Goal: Information Seeking & Learning: Find specific fact

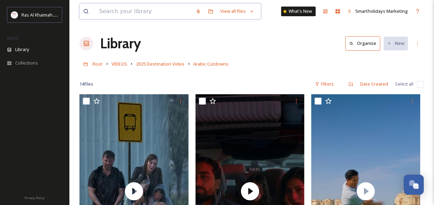
click at [143, 15] on input at bounding box center [144, 11] width 96 height 15
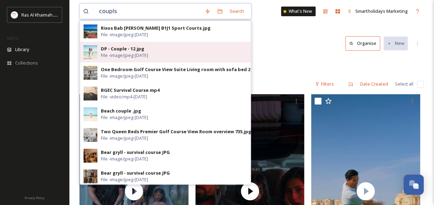
type input "coupls"
click at [121, 50] on div "DP - Couple - 12.jpg" at bounding box center [123, 49] width 44 height 7
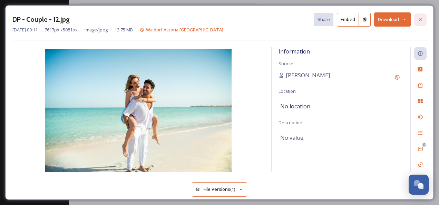
click at [421, 19] on icon at bounding box center [420, 19] width 3 height 3
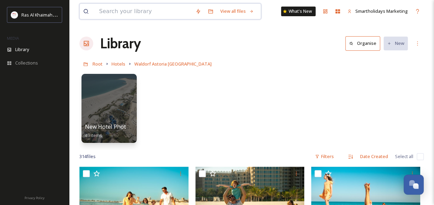
click at [153, 13] on input at bounding box center [144, 11] width 96 height 15
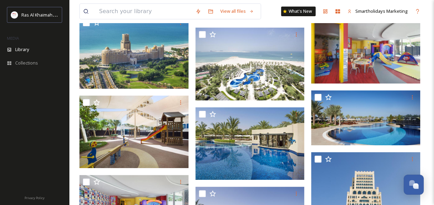
scroll to position [6473, 0]
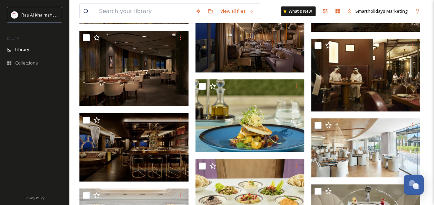
scroll to position [7244, 0]
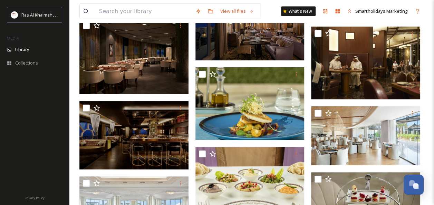
click at [378, 119] on div at bounding box center [365, 114] width 109 height 17
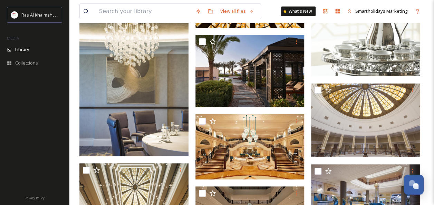
scroll to position [4503, 0]
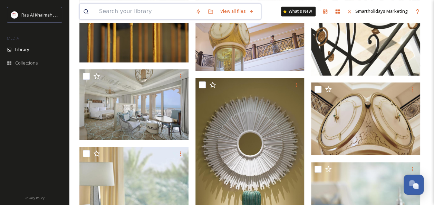
click at [105, 8] on input at bounding box center [144, 11] width 96 height 15
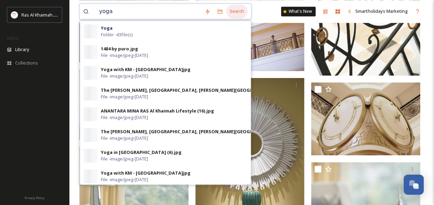
type input "yoga"
click at [228, 15] on div "Search" at bounding box center [236, 10] width 21 height 13
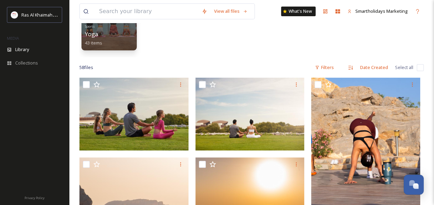
scroll to position [86, 0]
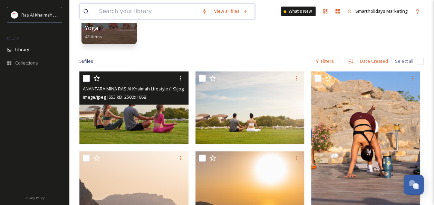
click at [128, 10] on input at bounding box center [147, 11] width 103 height 15
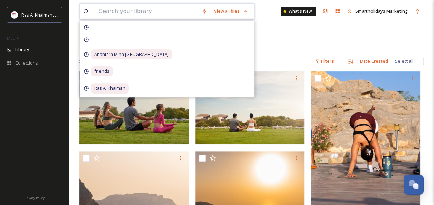
type input "r"
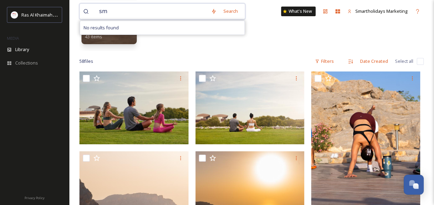
type input "s"
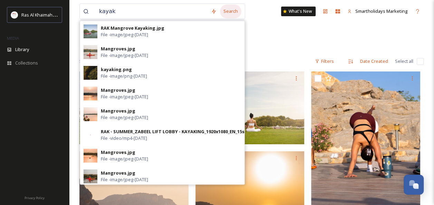
click at [227, 13] on div "Search" at bounding box center [230, 10] width 21 height 13
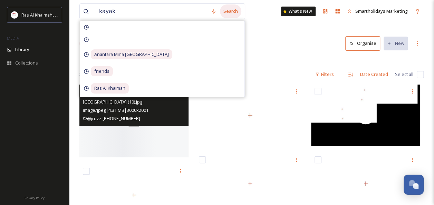
click at [220, 7] on div "Search" at bounding box center [230, 10] width 21 height 13
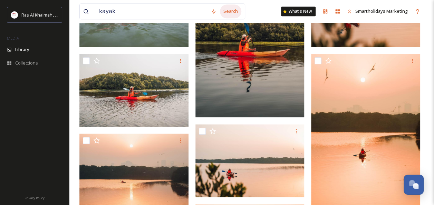
scroll to position [349, 0]
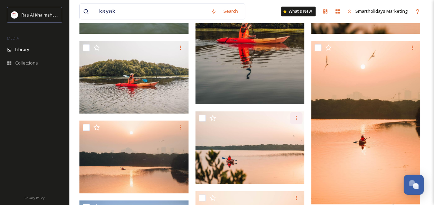
click at [290, 119] on div at bounding box center [296, 118] width 12 height 12
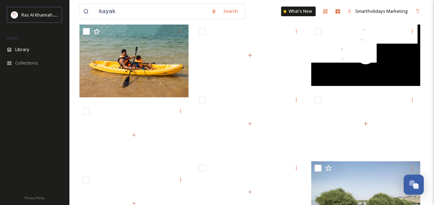
scroll to position [38, 0]
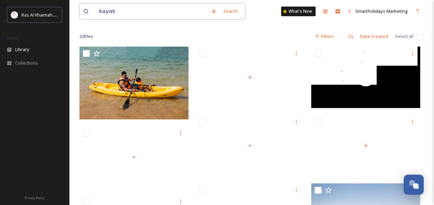
click at [109, 11] on input "kayak" at bounding box center [152, 11] width 112 height 15
type input "jais"
click at [227, 12] on div "Search" at bounding box center [230, 10] width 21 height 13
click at [128, 16] on input "jais" at bounding box center [152, 11] width 112 height 15
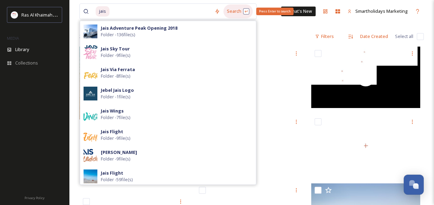
click at [229, 5] on div "Search Press Enter to search" at bounding box center [237, 10] width 29 height 13
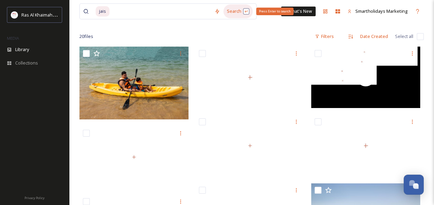
click at [234, 13] on div "Search Press Enter to search" at bounding box center [237, 10] width 29 height 13
click at [228, 8] on div "Search Press Enter to search" at bounding box center [237, 10] width 29 height 13
drag, startPoint x: 228, startPoint y: 8, endPoint x: 222, endPoint y: 15, distance: 8.4
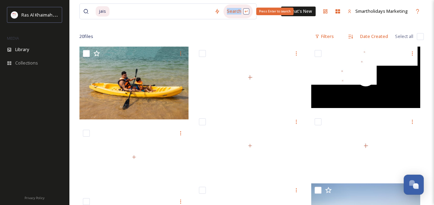
click at [223, 15] on div "Search Press Enter to search" at bounding box center [237, 10] width 29 height 13
click at [241, 8] on div "Search Press Enter to search" at bounding box center [237, 10] width 29 height 13
click at [241, 10] on div "Search Press Enter to search" at bounding box center [237, 10] width 29 height 13
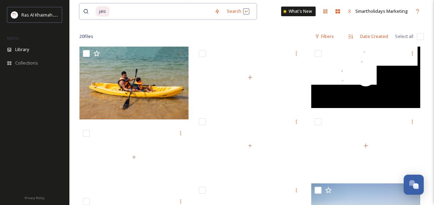
drag, startPoint x: 241, startPoint y: 10, endPoint x: 200, endPoint y: 11, distance: 41.5
click at [200, 11] on input at bounding box center [160, 11] width 101 height 15
type input "m"
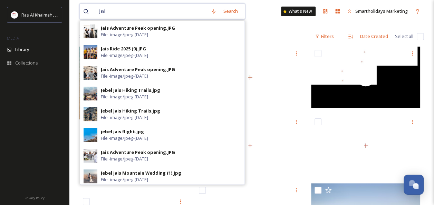
type input "jais"
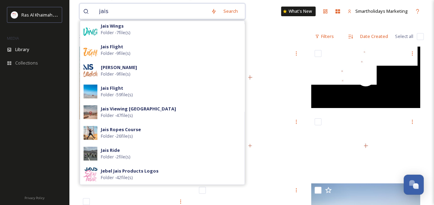
scroll to position [172, 0]
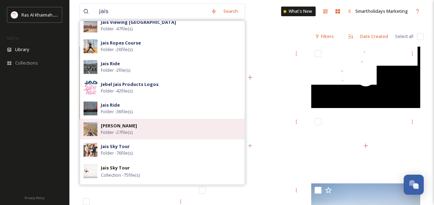
click at [121, 123] on strong "[PERSON_NAME]" at bounding box center [119, 126] width 36 height 6
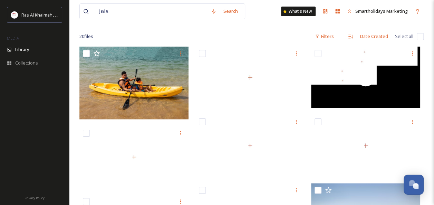
click at [175, 21] on div "[PERSON_NAME] Search What's New Smartholidays Marketing" at bounding box center [251, 11] width 344 height 23
click at [171, 14] on input "jais" at bounding box center [152, 11] width 112 height 15
click at [230, 11] on div "Search" at bounding box center [230, 10] width 21 height 13
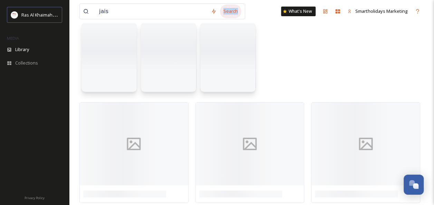
click at [230, 11] on div "Search" at bounding box center [230, 10] width 21 height 13
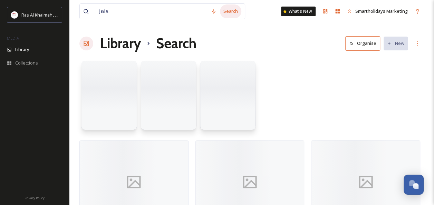
click at [230, 11] on div "Search" at bounding box center [230, 10] width 21 height 13
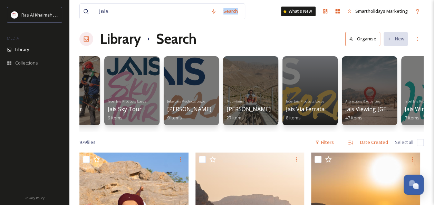
scroll to position [0, 381]
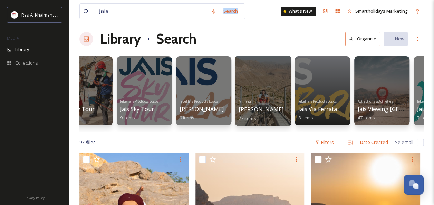
click at [272, 88] on div at bounding box center [263, 91] width 56 height 70
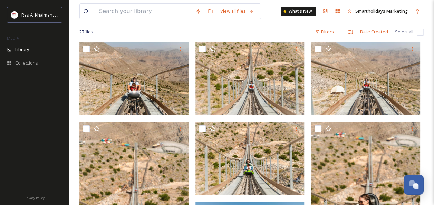
scroll to position [48, 0]
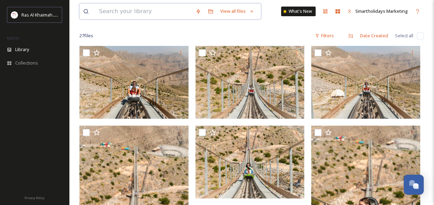
click at [136, 9] on input at bounding box center [144, 11] width 96 height 15
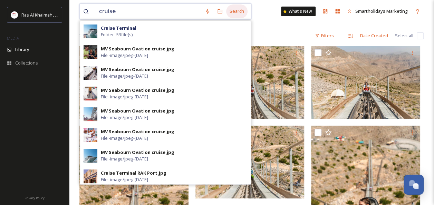
type input "cruise"
click at [231, 9] on div "Search" at bounding box center [236, 10] width 21 height 13
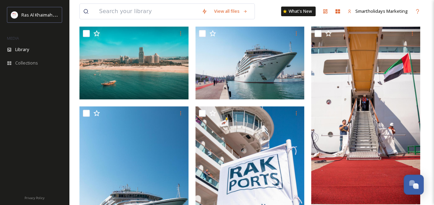
scroll to position [129, 0]
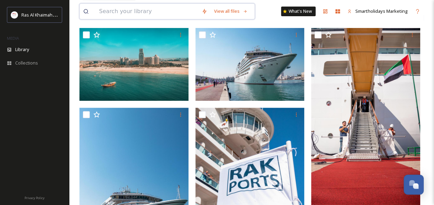
click at [128, 13] on input at bounding box center [147, 11] width 103 height 15
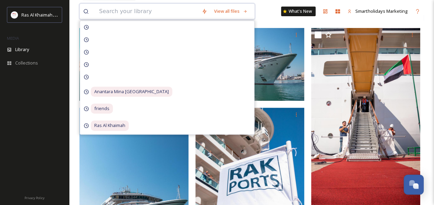
click at [128, 13] on input at bounding box center [147, 11] width 103 height 15
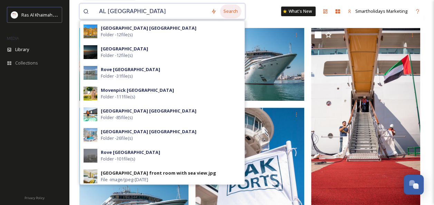
type input "AL [GEOGRAPHIC_DATA]"
click at [227, 14] on div "Search" at bounding box center [230, 10] width 21 height 13
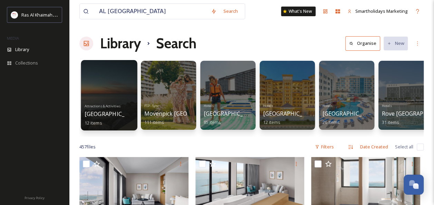
click at [118, 98] on div at bounding box center [109, 95] width 56 height 70
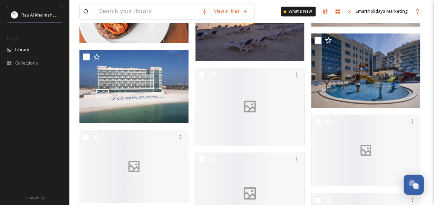
scroll to position [2062, 0]
